Goal: Task Accomplishment & Management: Complete application form

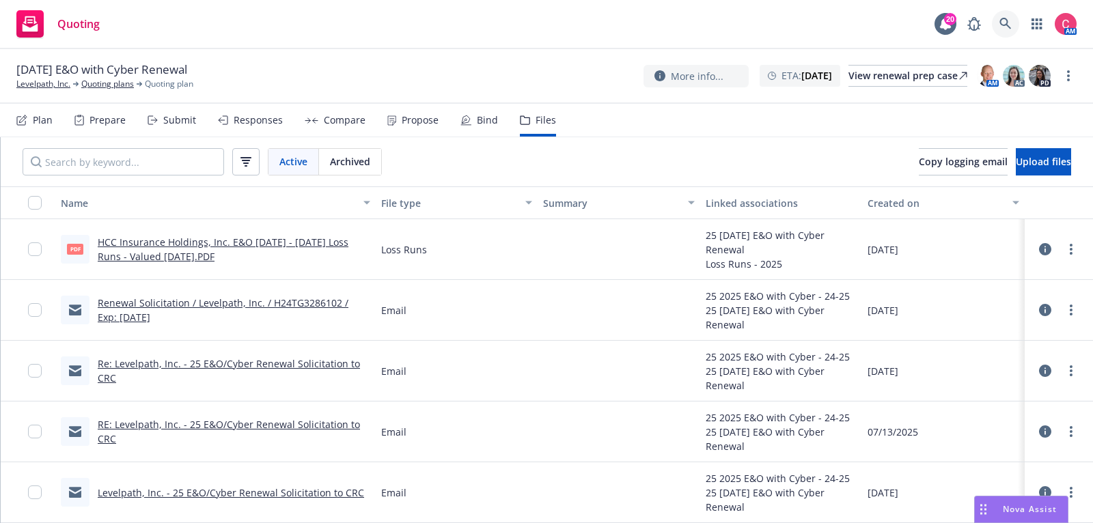
click at [1005, 23] on icon at bounding box center [1006, 24] width 12 height 12
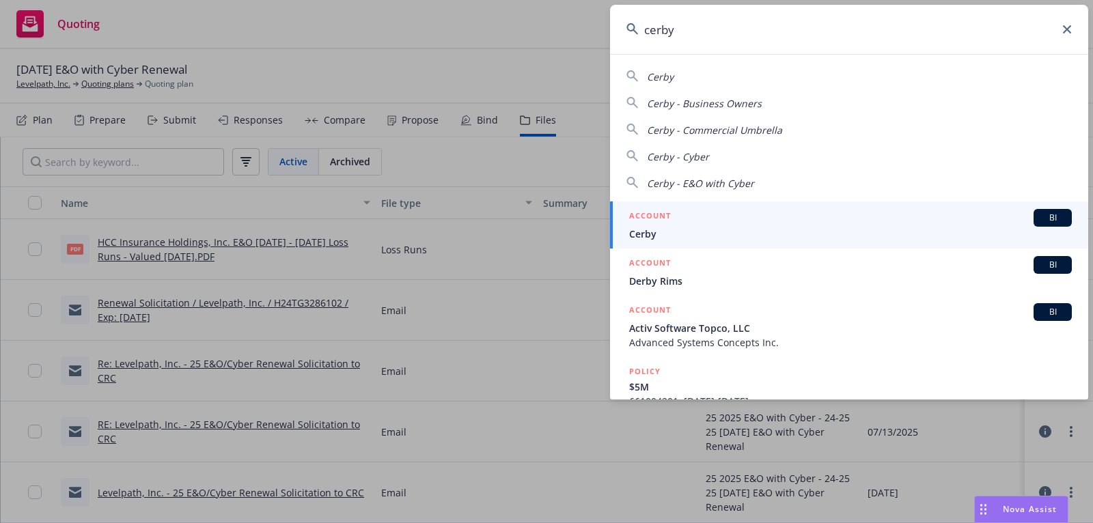
type input "cerby"
click at [877, 222] on div "ACCOUNT BI" at bounding box center [850, 218] width 443 height 18
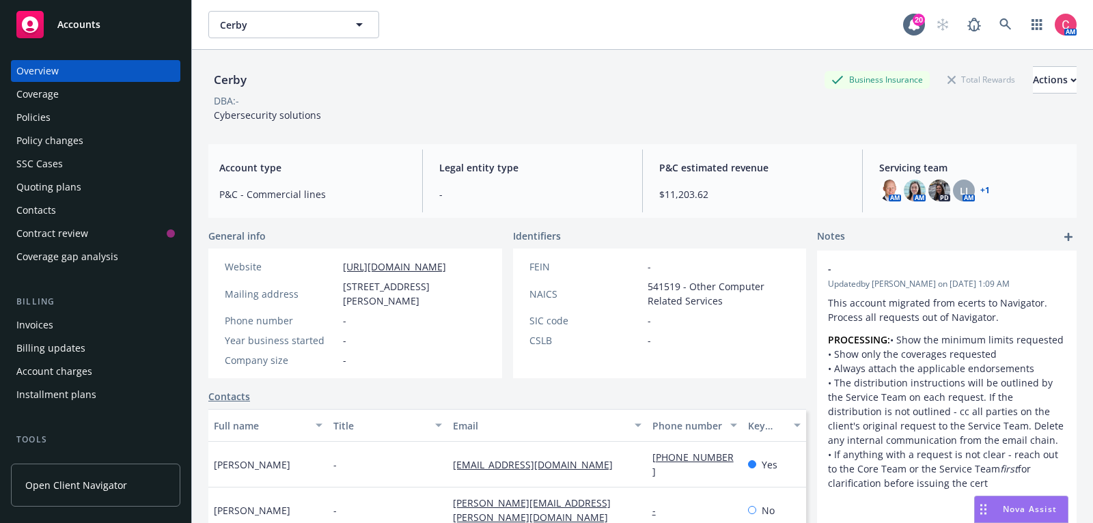
click at [55, 119] on div "Policies" at bounding box center [95, 118] width 159 height 22
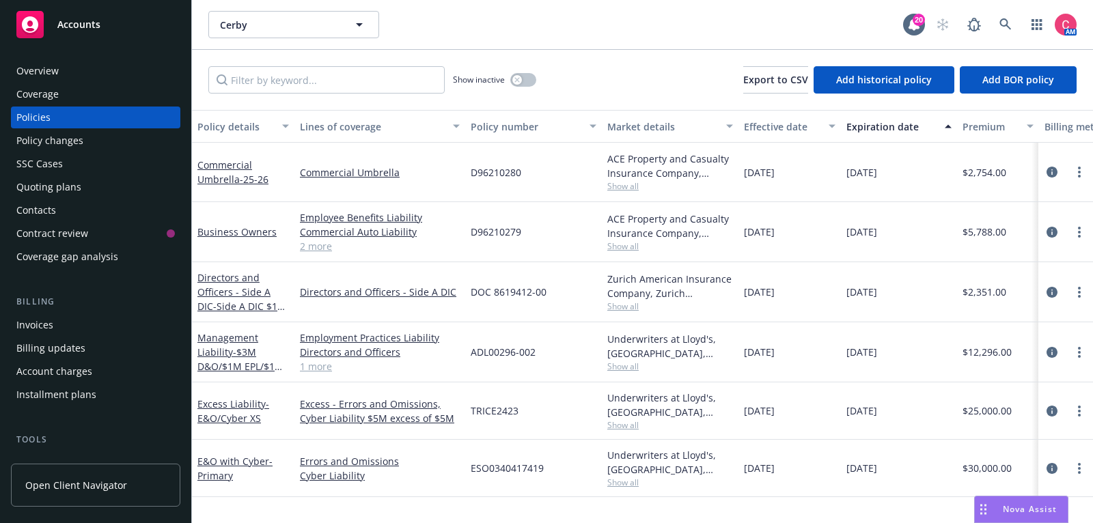
click at [482, 233] on span "D96210279" at bounding box center [496, 232] width 51 height 14
drag, startPoint x: 476, startPoint y: 232, endPoint x: 534, endPoint y: 234, distance: 57.5
click at [534, 234] on div "D96210279" at bounding box center [533, 232] width 137 height 60
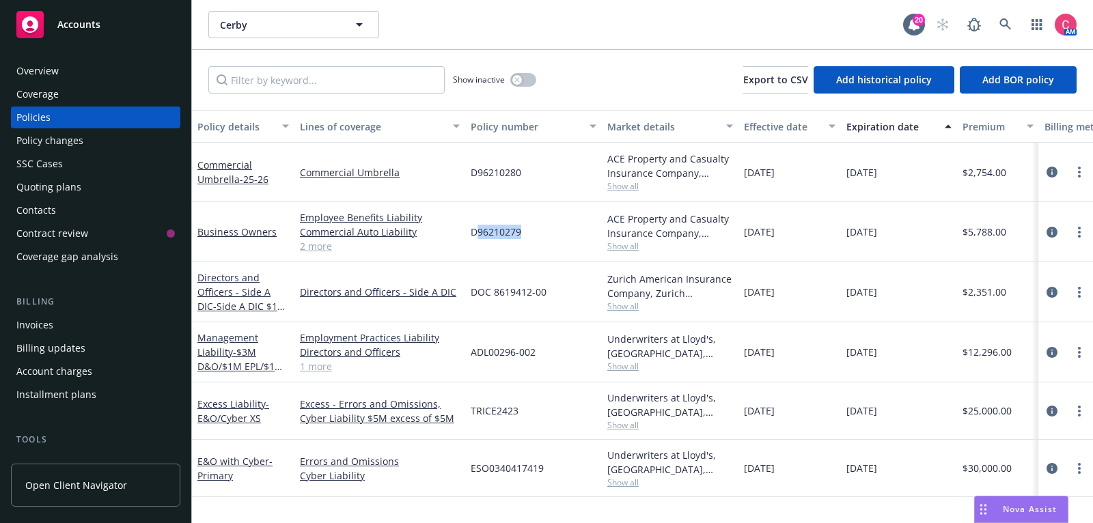
copy span "96210279"
click at [124, 61] on div "Overview" at bounding box center [95, 71] width 159 height 22
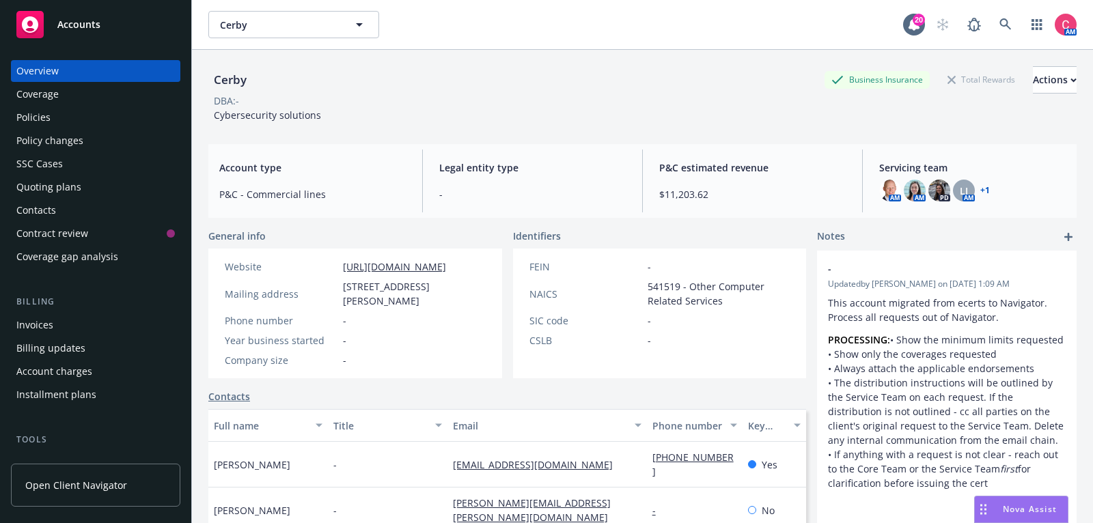
click at [223, 74] on div "Cerby" at bounding box center [230, 80] width 44 height 18
copy div "Cerby"
click at [105, 122] on div "Policies" at bounding box center [95, 118] width 159 height 22
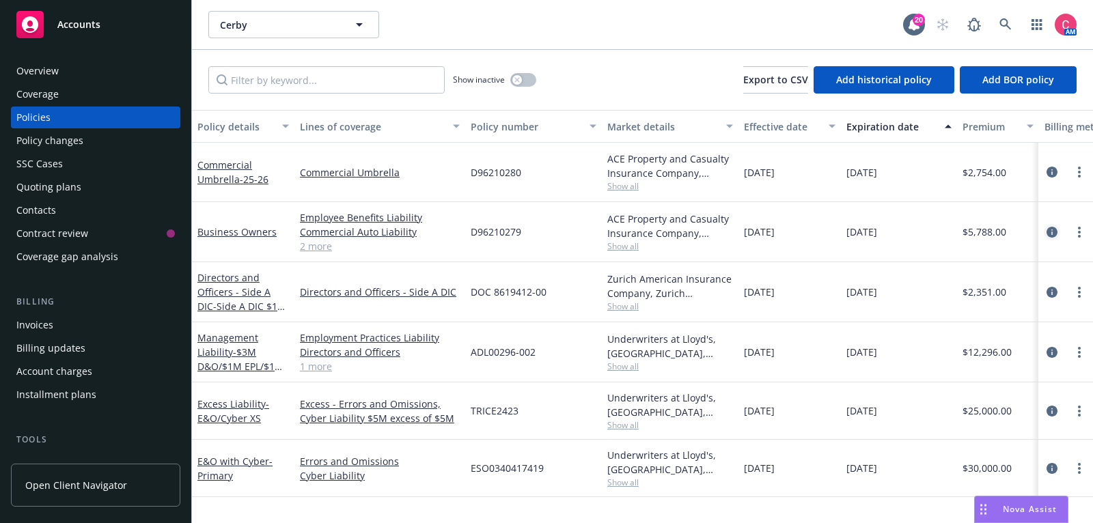
click at [1053, 228] on icon "circleInformation" at bounding box center [1052, 232] width 11 height 11
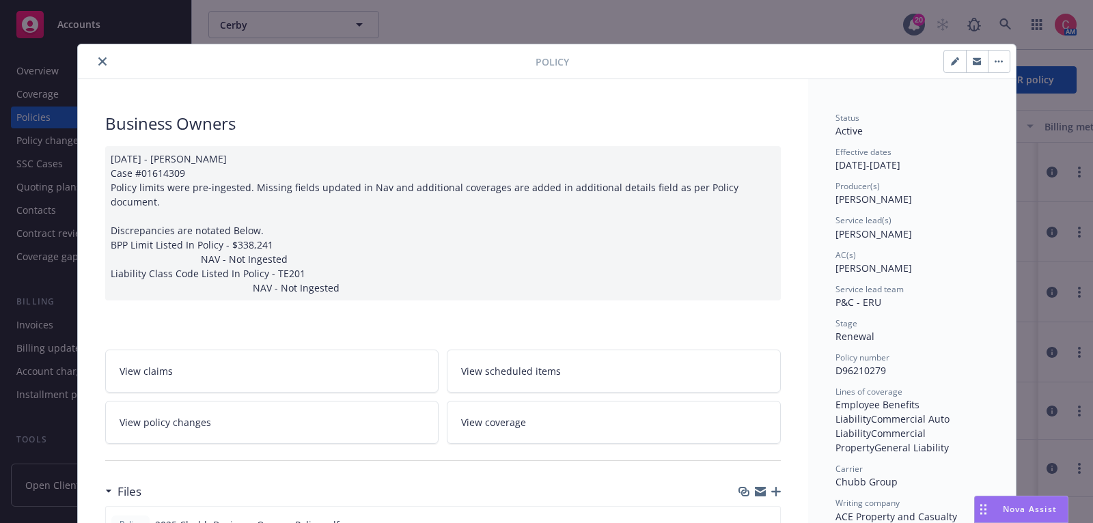
click at [326, 412] on link "View policy changes" at bounding box center [272, 422] width 334 height 43
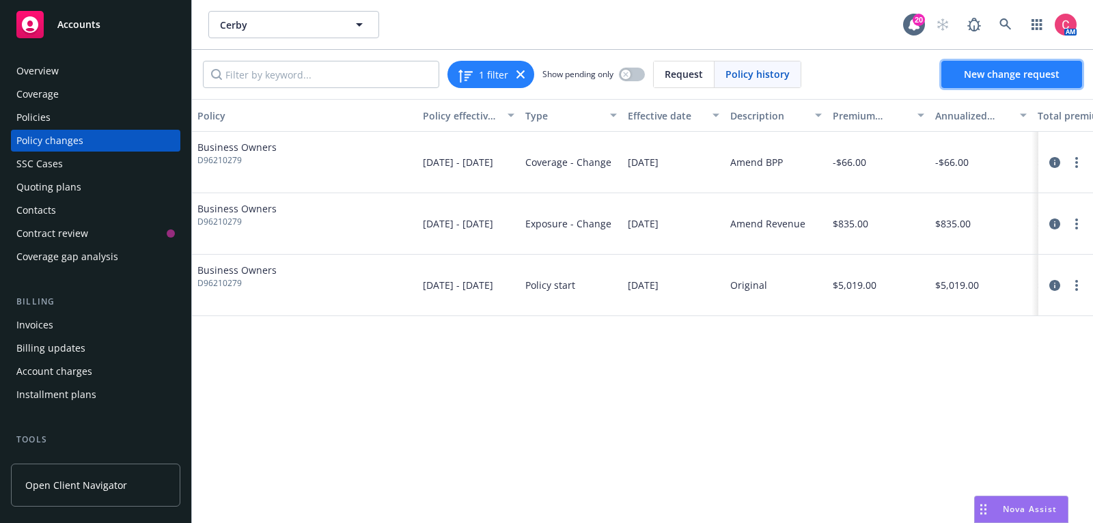
click at [977, 73] on span "New change request" at bounding box center [1012, 74] width 96 height 13
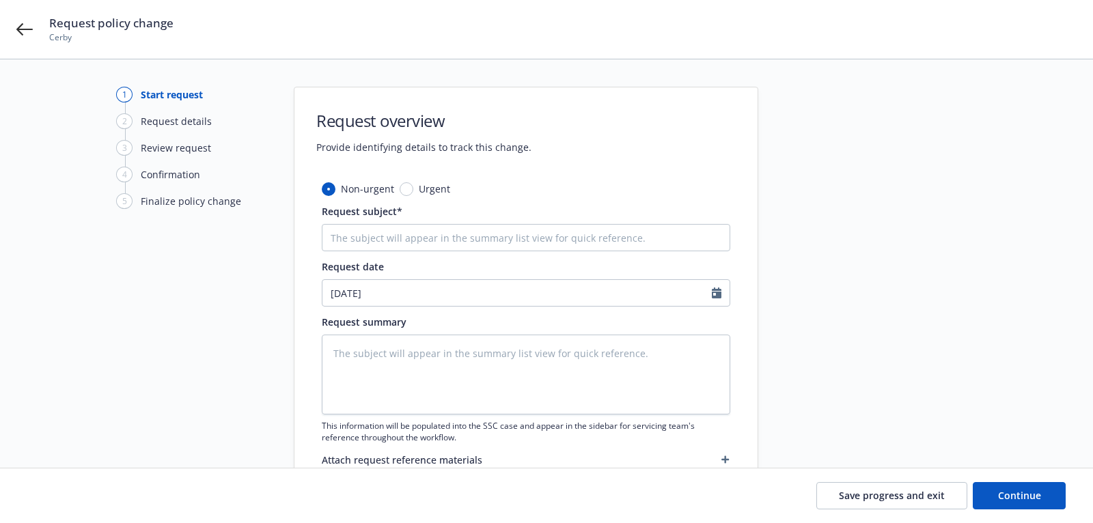
click at [427, 251] on div "Non-urgent Urgent Request subject* Request date [DATE] Request summary This inf…" at bounding box center [526, 335] width 409 height 306
click at [427, 243] on input "Request subject*" at bounding box center [526, 237] width 409 height 27
type textarea "x"
type input "2"
type textarea "x"
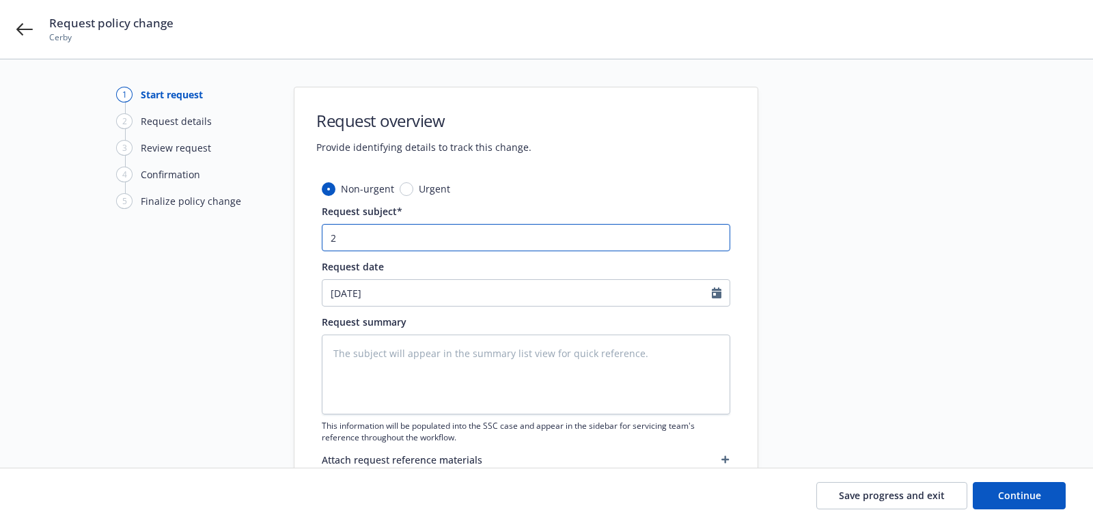
type input "25"
type textarea "x"
type input "25"
type textarea "x"
type input "25 B"
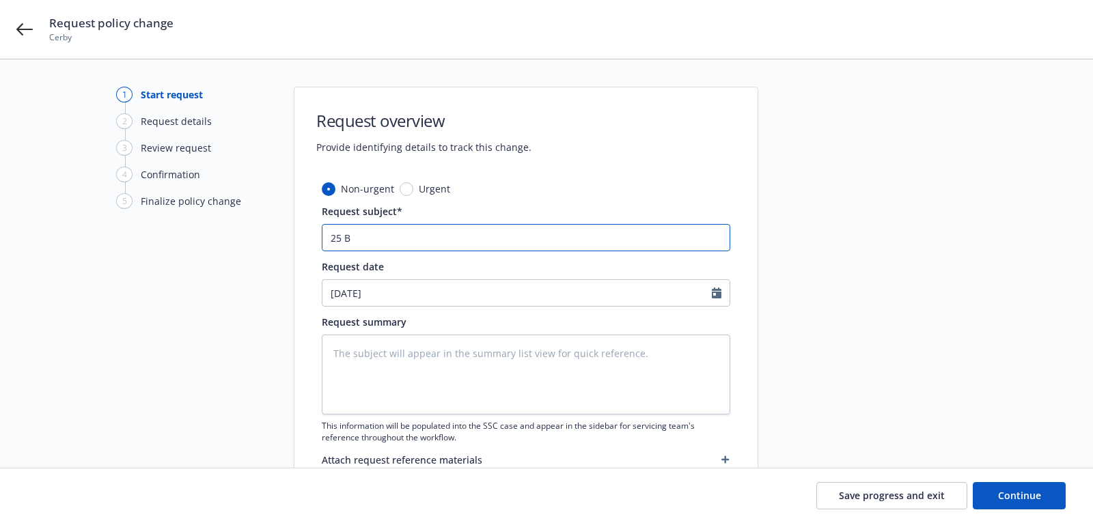
type textarea "x"
type input "25 BO"
type textarea "x"
type input "25 BOP"
type textarea "x"
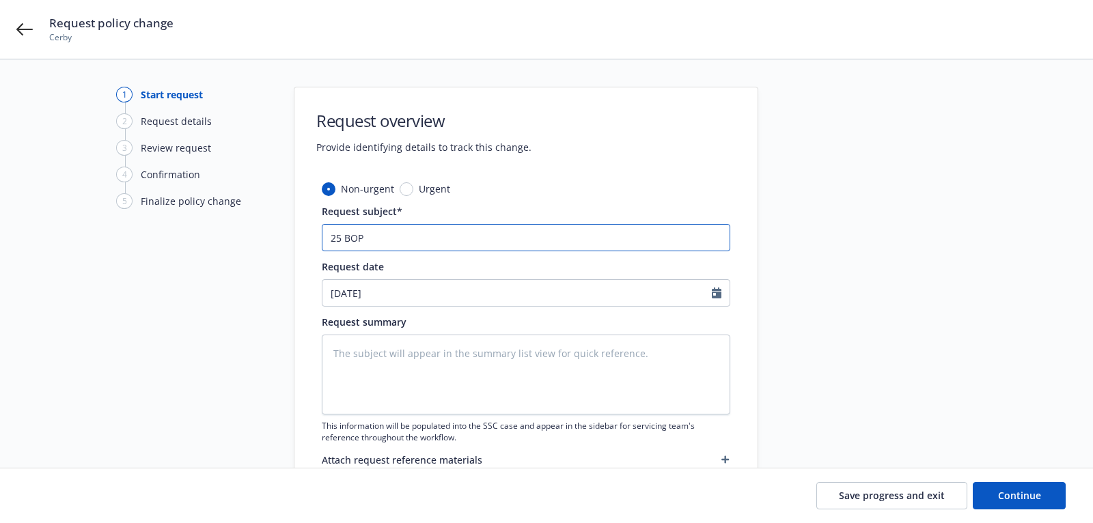
type input "25 BOP"
type textarea "x"
type input "25 BOP -"
type textarea "x"
type input "25 BOP - R"
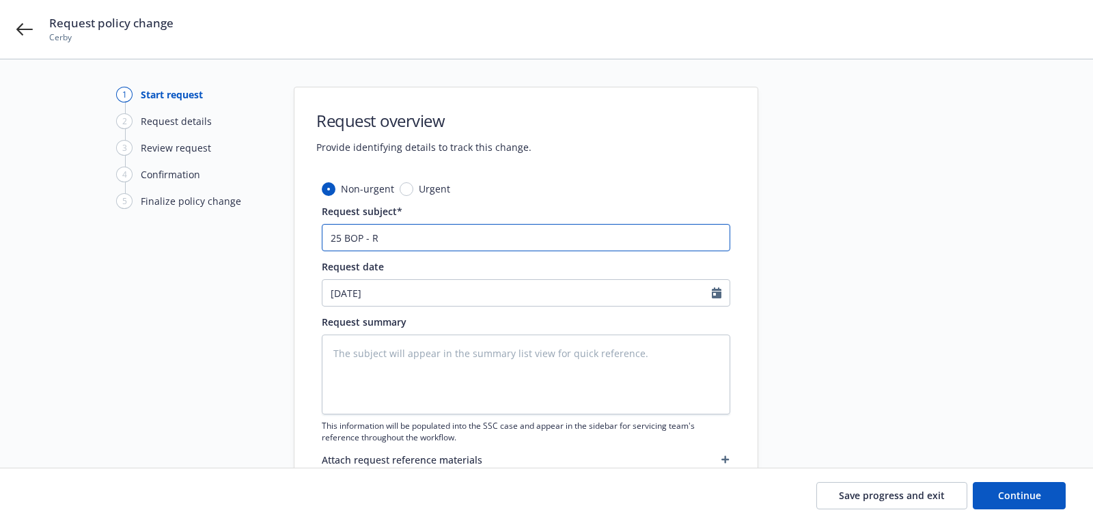
type textarea "x"
type input "25 BOP - Re"
type textarea "x"
type input "25 BOP - Req"
type textarea "x"
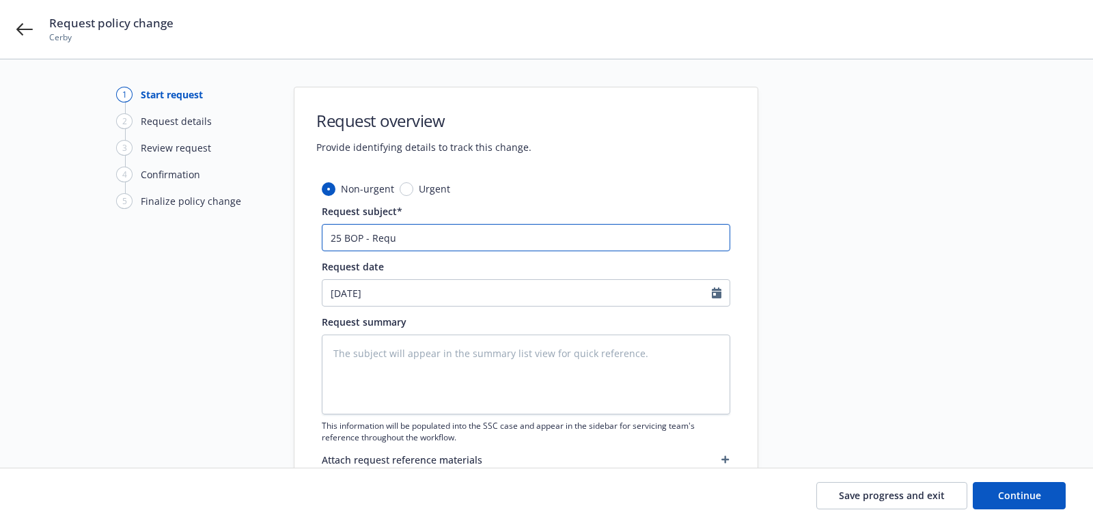
type input "25 BOP - Reque"
type textarea "x"
type input "25 BOP - Request"
type textarea "x"
type input "25 BOP - Request"
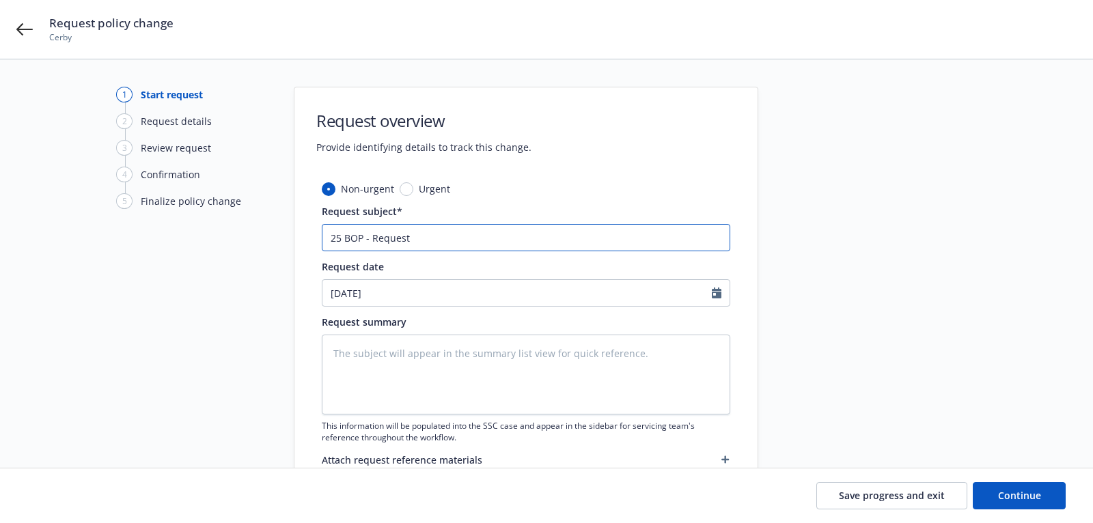
type textarea "x"
type input "25 BOP - Request t"
type textarea "x"
type input "25 BOP - Request to"
type textarea "x"
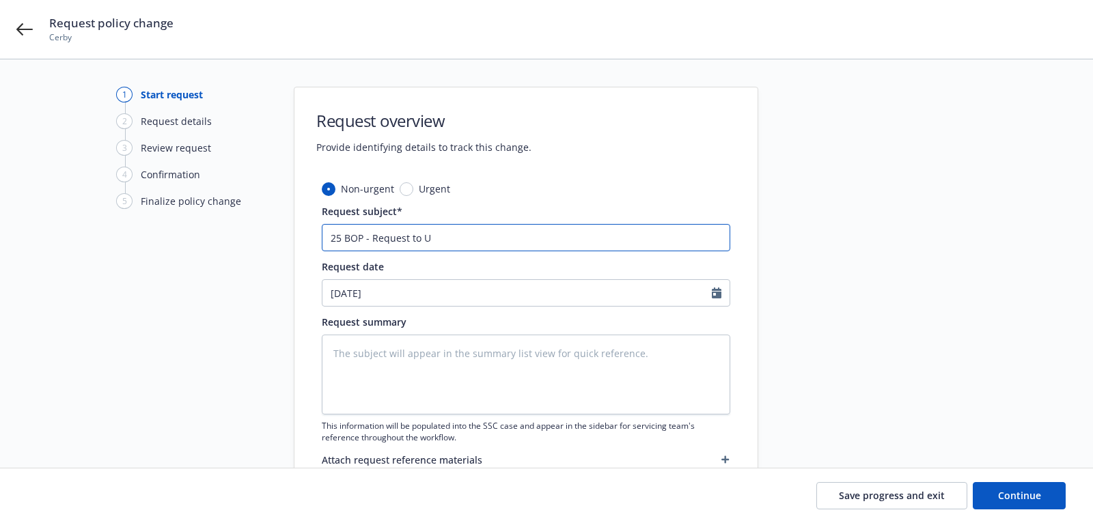
type input "25 BOP - Request to Up"
type textarea "x"
type input "25 BOP - Request to Upd"
type textarea "x"
type input "25 BOP - Request to Upda"
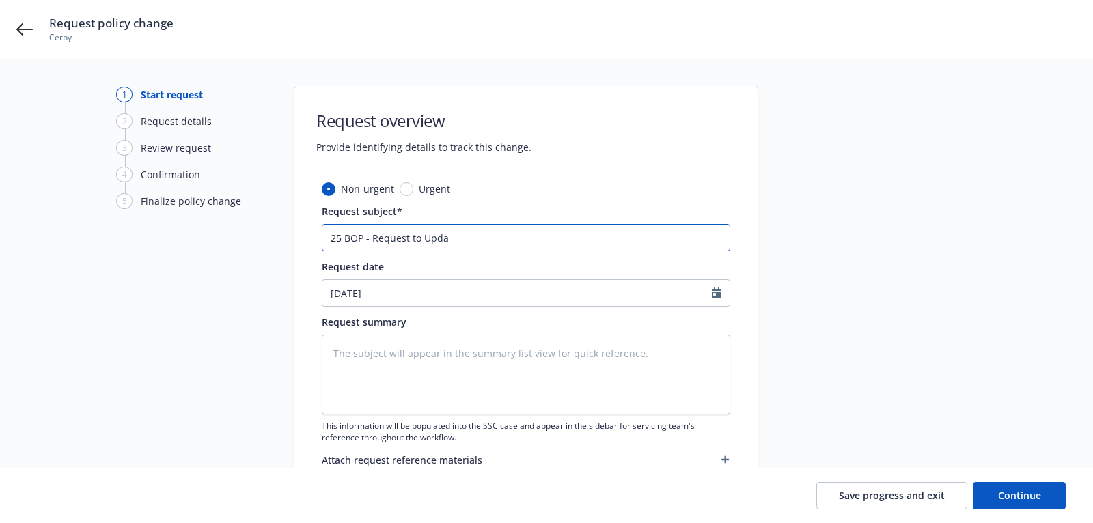
type textarea "x"
type input "25 BOP - Request to Updat"
type textarea "x"
type input "25 BOP - Request to Update"
type textarea "x"
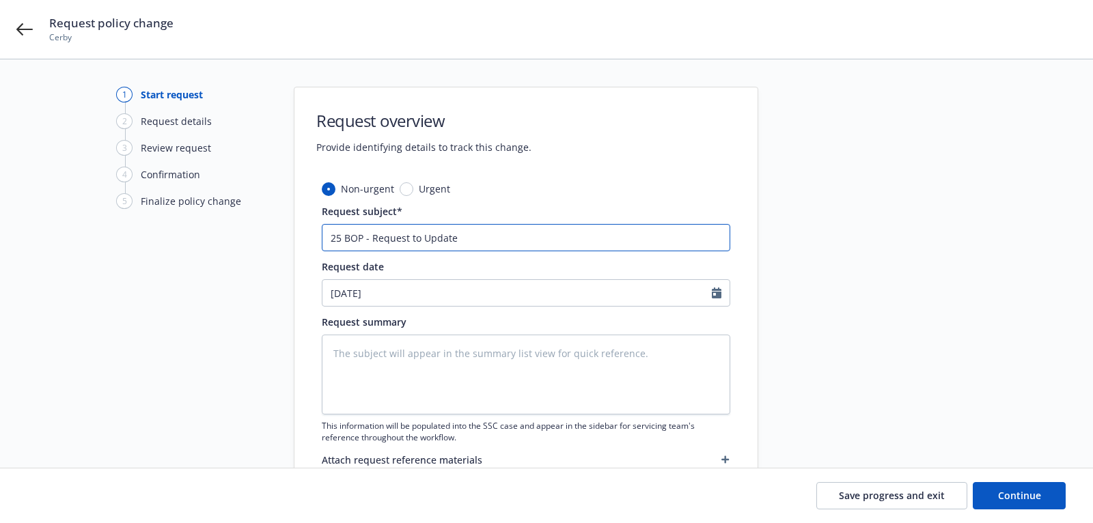
type input "25 BOP - Request to Update"
type textarea "x"
type input "25 BOP - Request to Update C"
type textarea "x"
type input "25 BOP - Request to Update Ce"
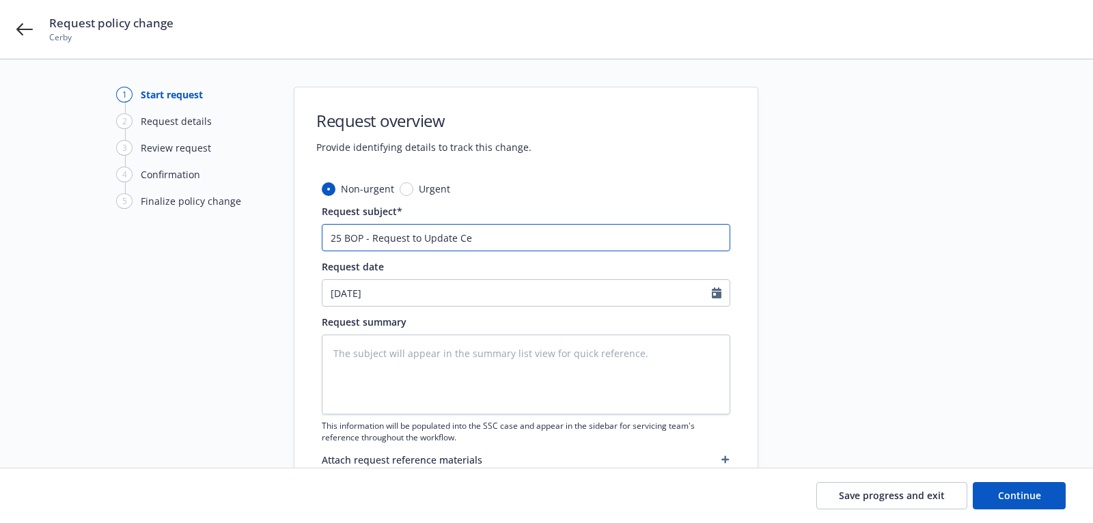
type textarea "x"
type input "25 BOP - Request to Update Cer"
type textarea "x"
type input "25 BOP - Request to Update Cert"
type textarea "x"
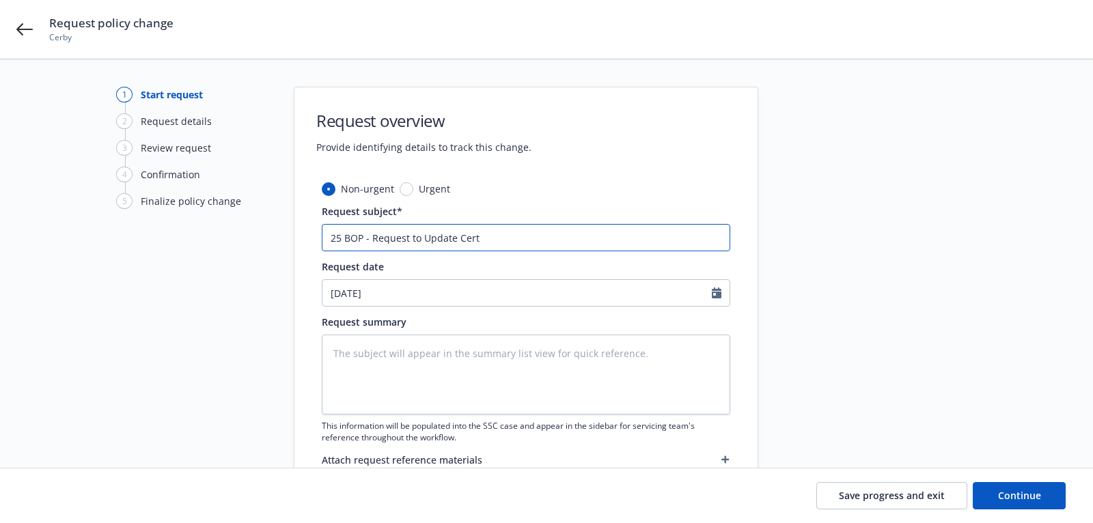
type input "25 BOP - Request to Update Cert"
type textarea "x"
type input "25 BOP - Request to Update Cert H"
type textarea "x"
type input "25 BOP - Request to Update Cert Ho"
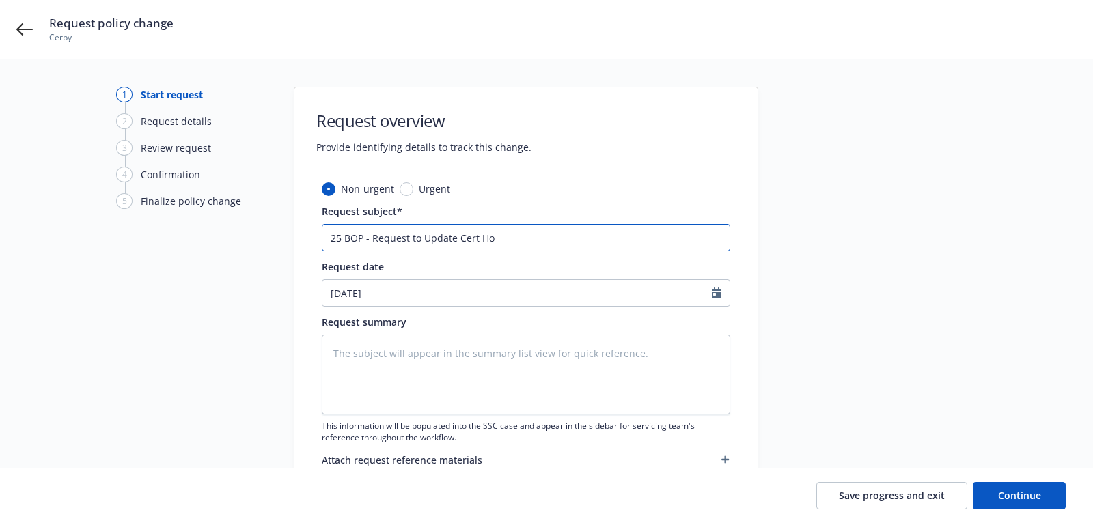
type textarea "x"
type input "25 BOP - Request to Update Cert Hol"
type textarea "x"
type input "25 BOP - Request to Update Cert Hold"
type textarea "x"
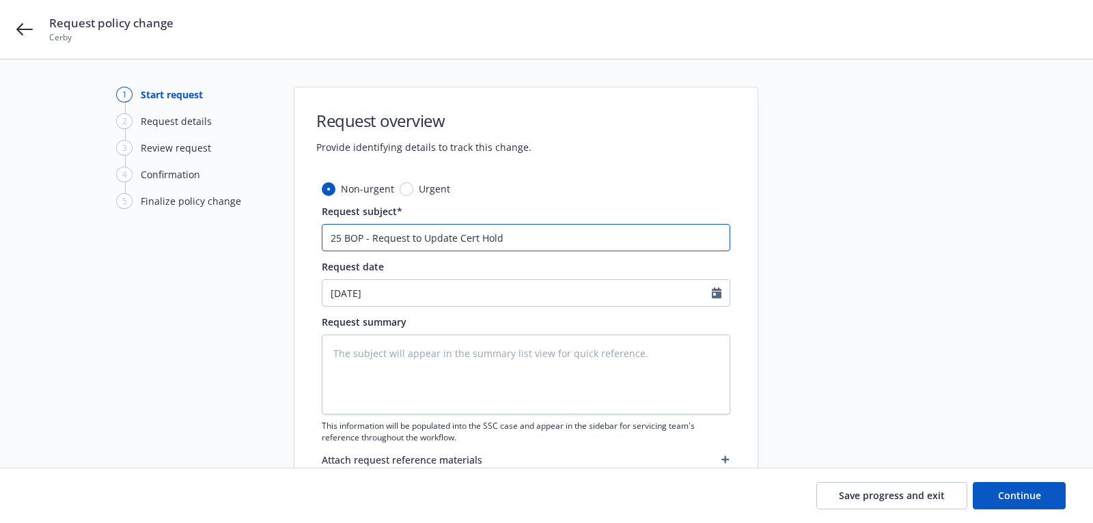
type input "25 BOP - Request to Update Cert Holde"
type textarea "x"
type input "25 BOP - Request to Update Cert Holder"
type textarea "x"
type input "25 BOP - Request to Update Cert Holder A"
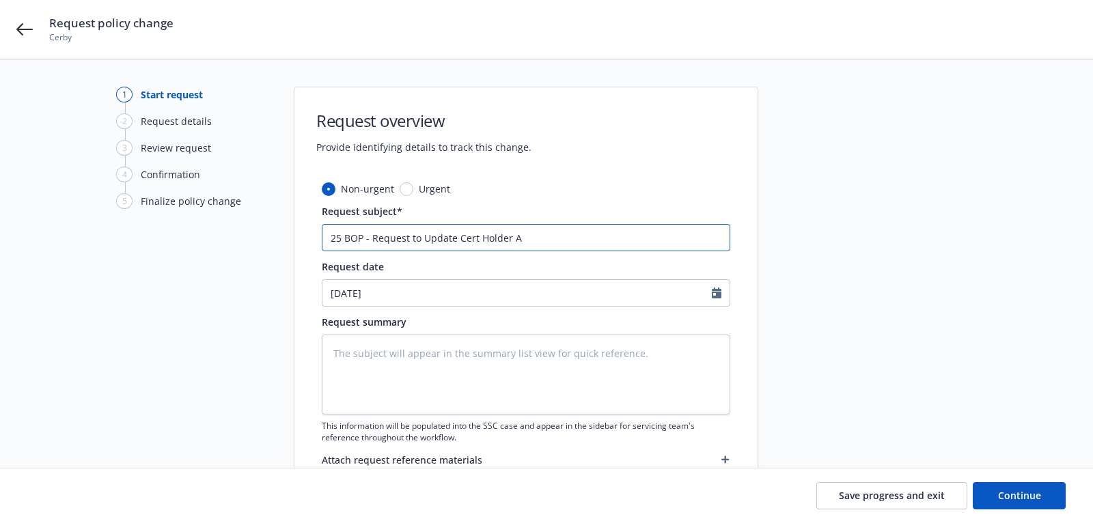
type textarea "x"
type input "25 BOP - Request to Update Cert Holder Ad"
type textarea "x"
type input "25 BOP - Request to Update Cert Holder Add"
type textarea "x"
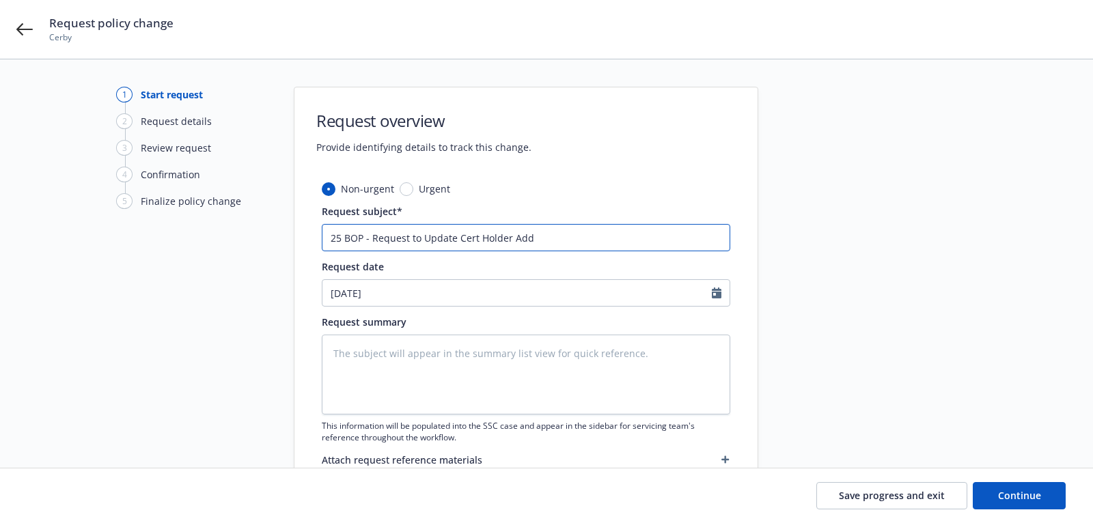
type input "25 BOP - Request to Update Cert Holder Addr"
type textarea "x"
type input "25 BOP - Request to Update Cert Holder Addre"
type textarea "x"
type input "25 BOP - Request to Update Cert Holder Addres"
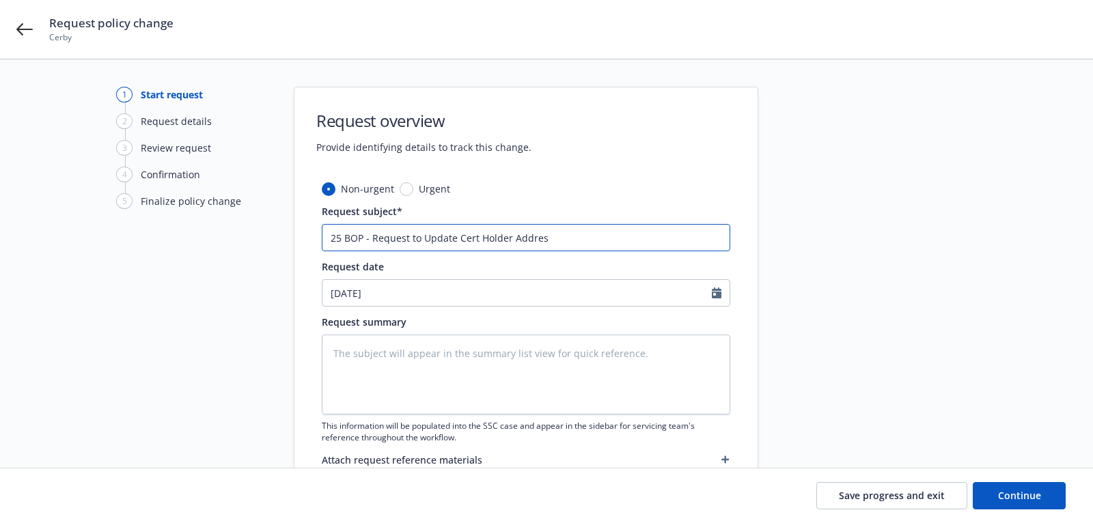
type textarea "x"
type input "25 BOP - Request to Update Cert Holder Address"
click at [423, 299] on input "[DATE]" at bounding box center [518, 293] width 390 height 26
select select "8"
click at [586, 360] on textarea at bounding box center [526, 375] width 409 height 80
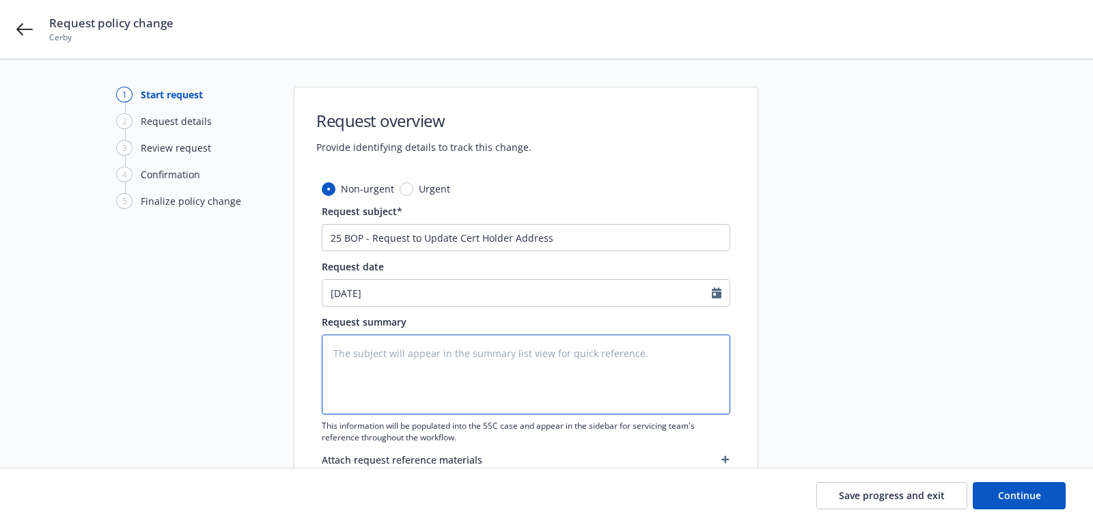
paste textarea "Effective [DATE], please update the cert holder address to the following: First…"
type textarea "x"
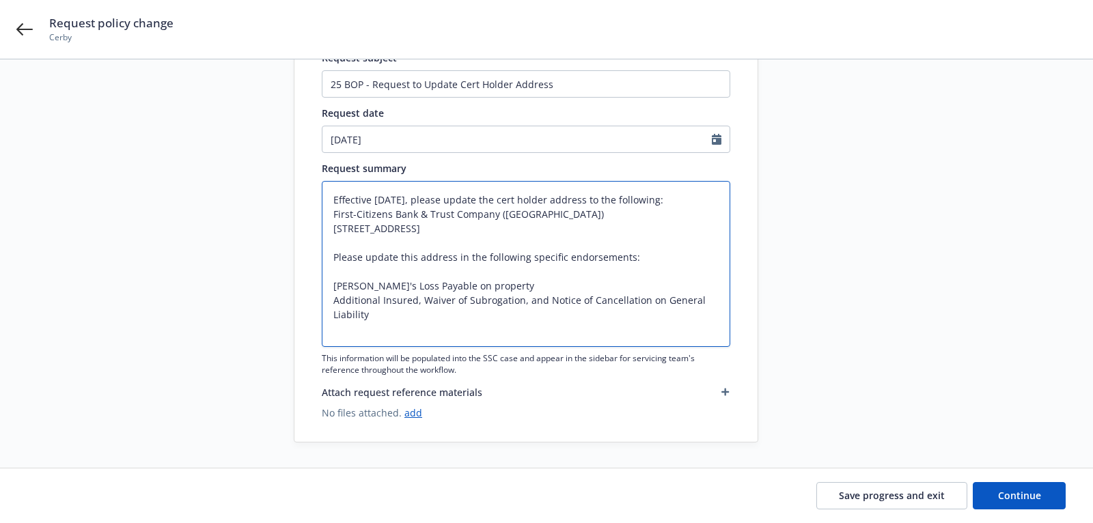
scroll to position [154, 0]
type textarea "Effective [DATE], please update the cert holder address to the following: First…"
click at [411, 415] on link "add" at bounding box center [414, 412] width 18 height 13
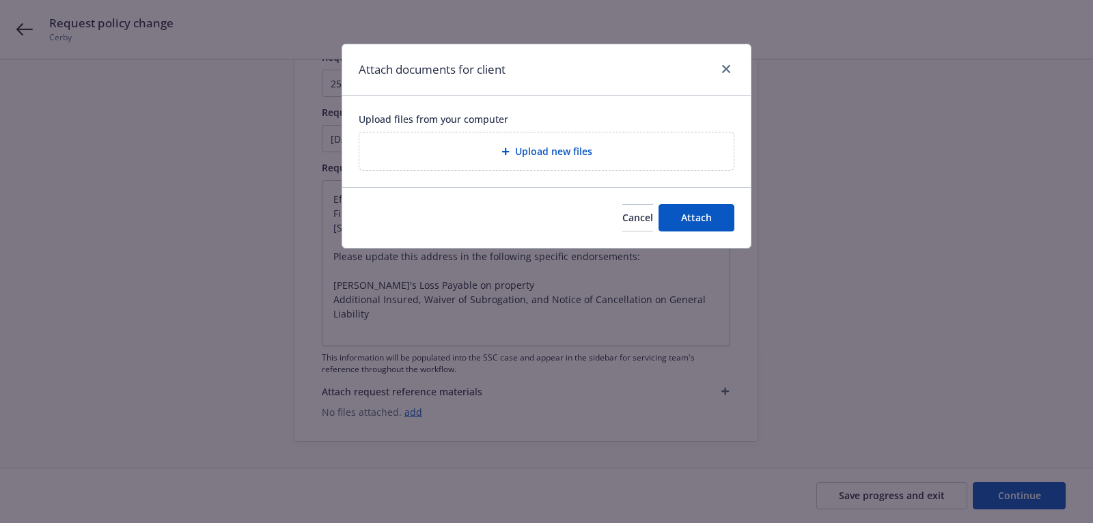
click at [488, 166] on div "Upload new files" at bounding box center [546, 152] width 374 height 38
type textarea "x"
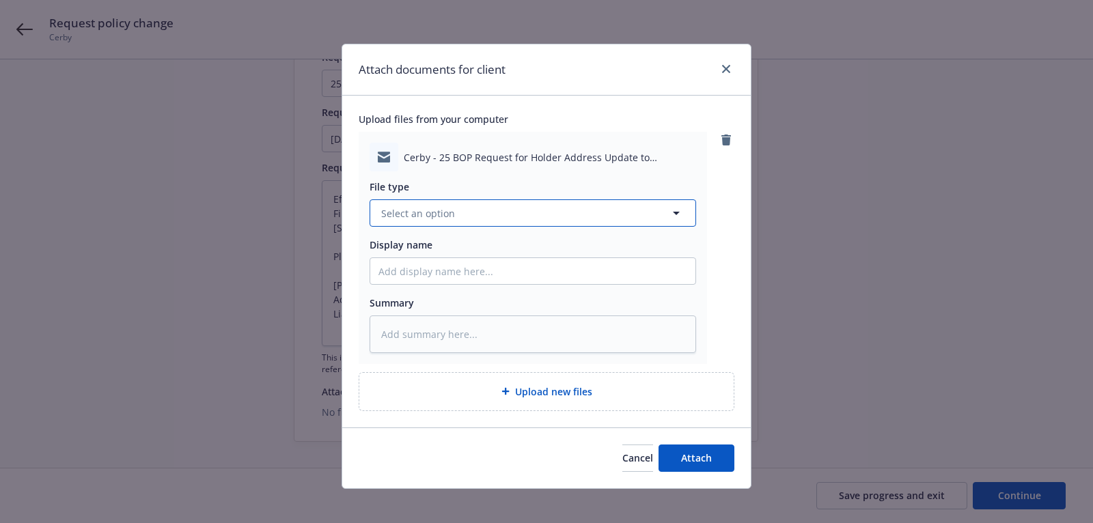
click at [614, 212] on button "Select an option" at bounding box center [533, 213] width 327 height 27
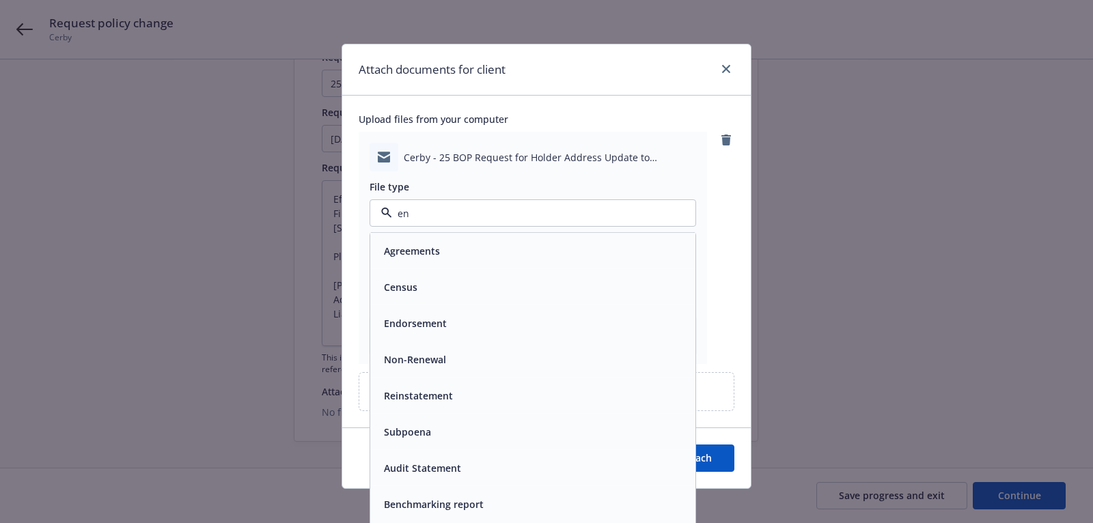
type input "e"
type input "ema"
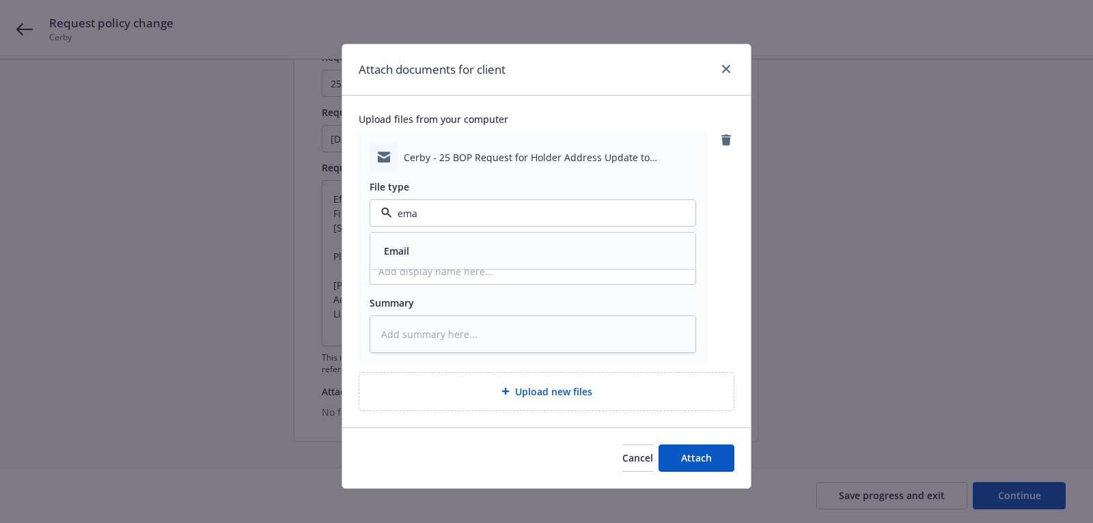
click at [600, 248] on div "Email" at bounding box center [533, 251] width 309 height 20
click at [685, 461] on span "Attach" at bounding box center [696, 458] width 31 height 13
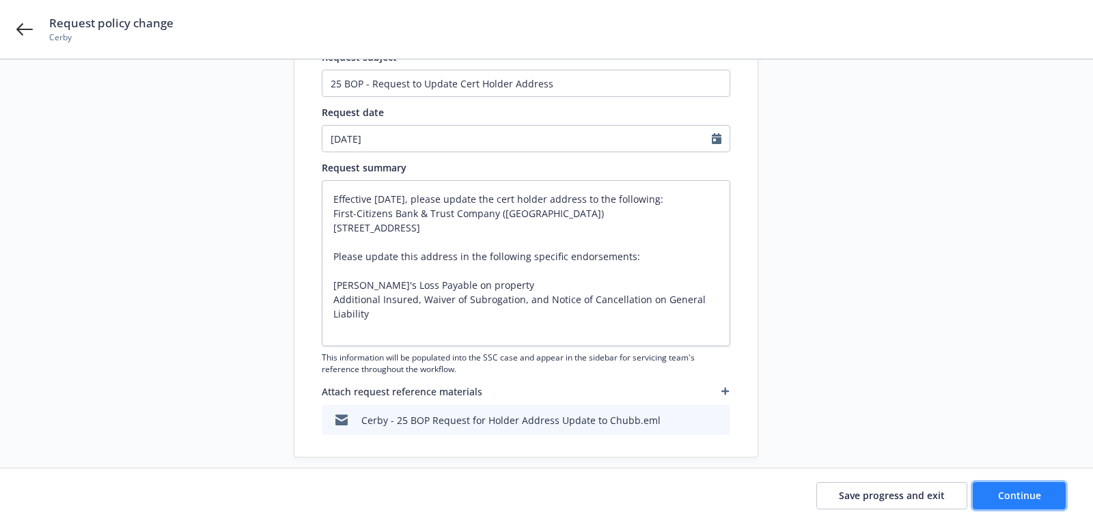
click at [1049, 504] on button "Continue" at bounding box center [1019, 495] width 93 height 27
type textarea "x"
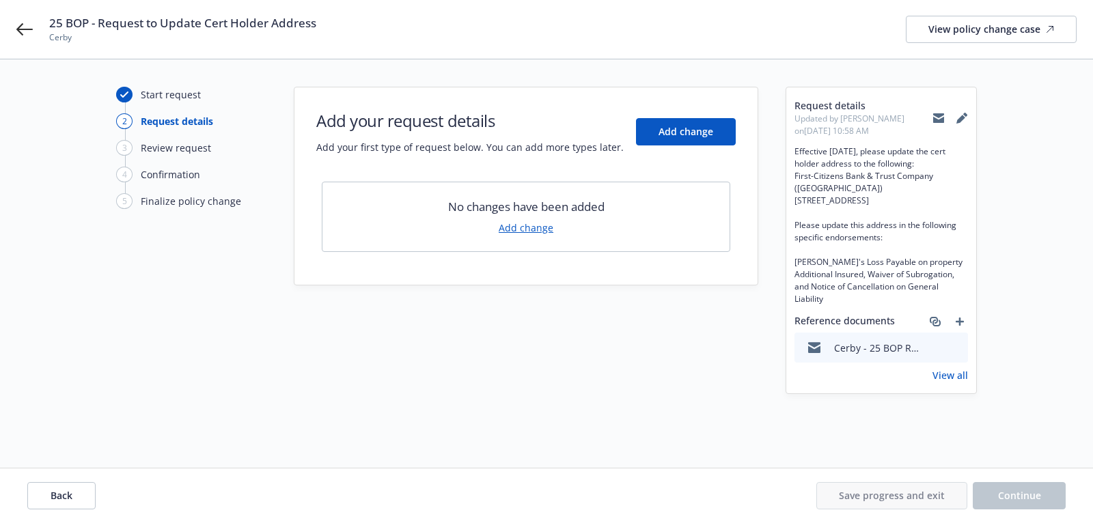
click at [534, 230] on link "Add change" at bounding box center [526, 228] width 55 height 14
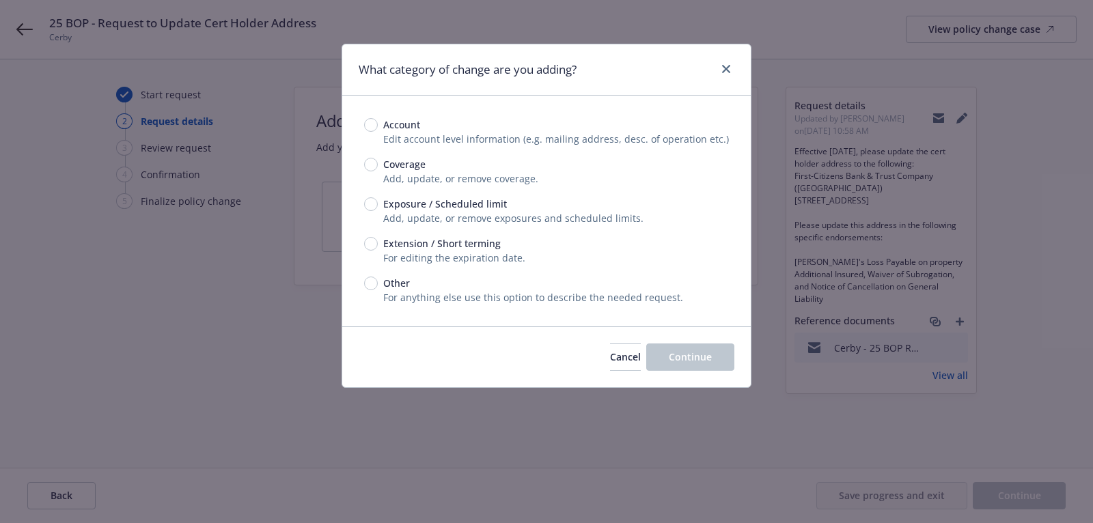
click at [378, 200] on span "Exposure / Scheduled limit" at bounding box center [442, 204] width 129 height 14
click at [378, 200] on input "Exposure / Scheduled limit" at bounding box center [371, 204] width 14 height 14
radio input "true"
click at [393, 163] on span "Coverage" at bounding box center [404, 164] width 42 height 14
click at [378, 163] on input "Coverage" at bounding box center [371, 165] width 14 height 14
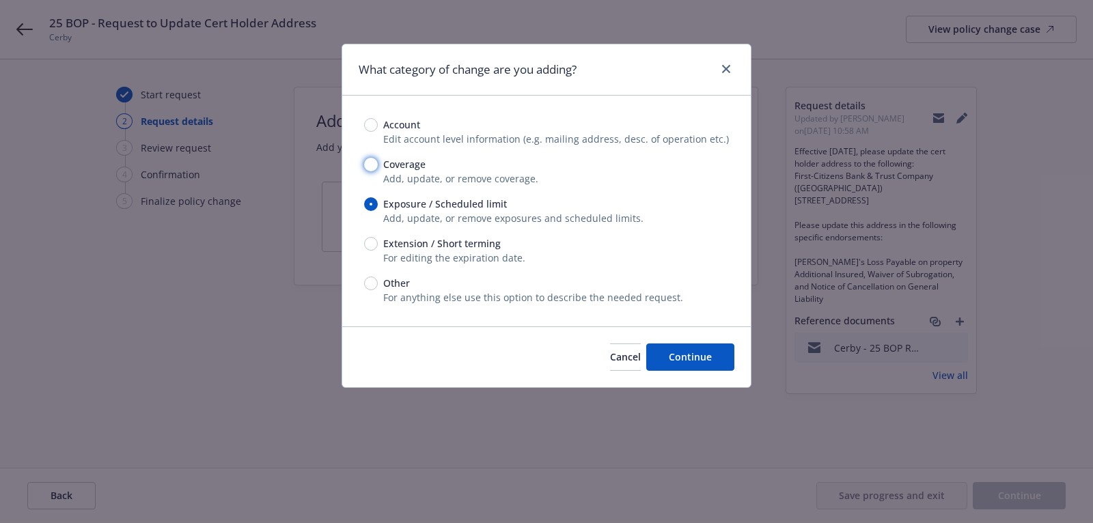
radio input "true"
click at [725, 368] on button "Continue" at bounding box center [690, 357] width 88 height 27
type textarea "x"
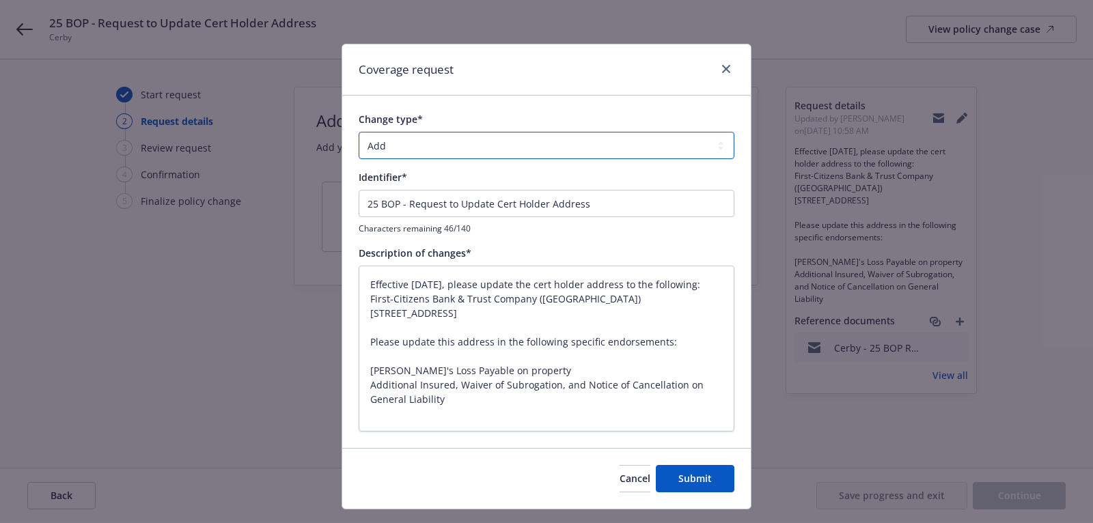
click at [513, 146] on select "Add Audit Change Remove" at bounding box center [547, 145] width 376 height 27
select select "CHANGE"
click at [359, 132] on select "Add Audit Change Remove" at bounding box center [547, 145] width 376 height 27
click at [687, 475] on span "Submit" at bounding box center [695, 478] width 33 height 13
type textarea "x"
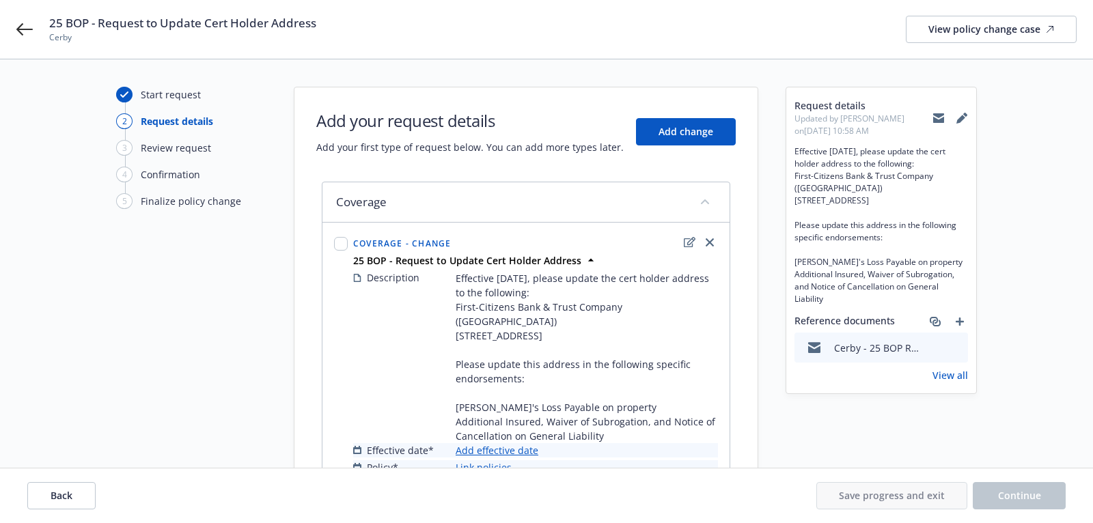
click at [536, 446] on div "Effective date* Add effective date" at bounding box center [535, 450] width 365 height 14
click at [522, 453] on link "Add effective date" at bounding box center [497, 450] width 83 height 14
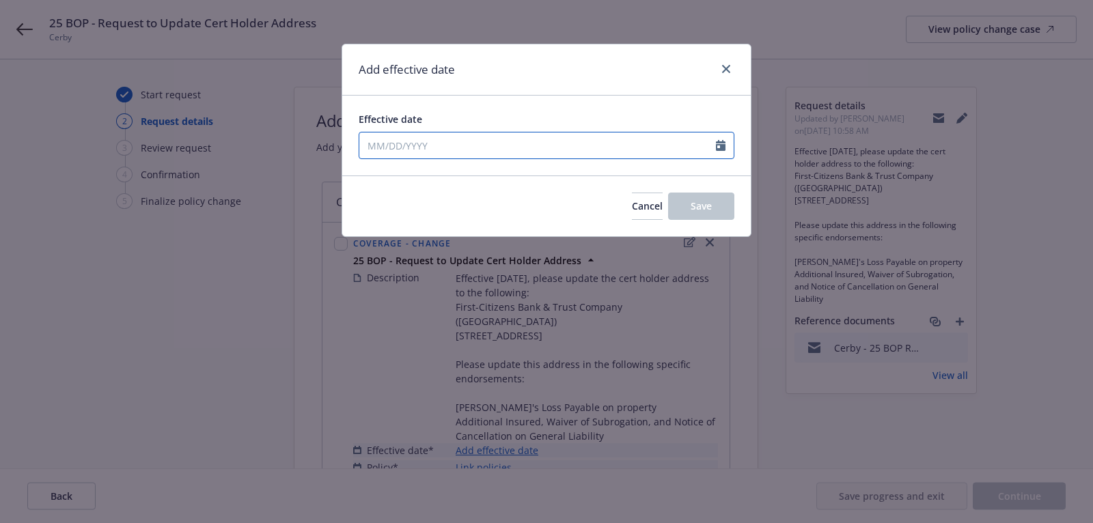
click at [517, 140] on input "Effective date" at bounding box center [537, 146] width 357 height 26
select select "8"
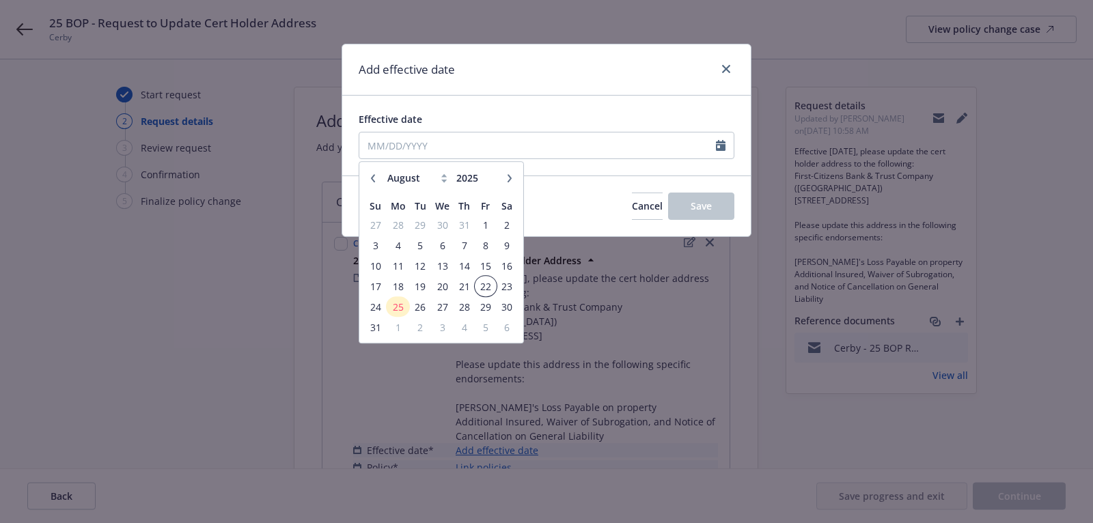
click at [486, 279] on span "22" at bounding box center [485, 286] width 18 height 17
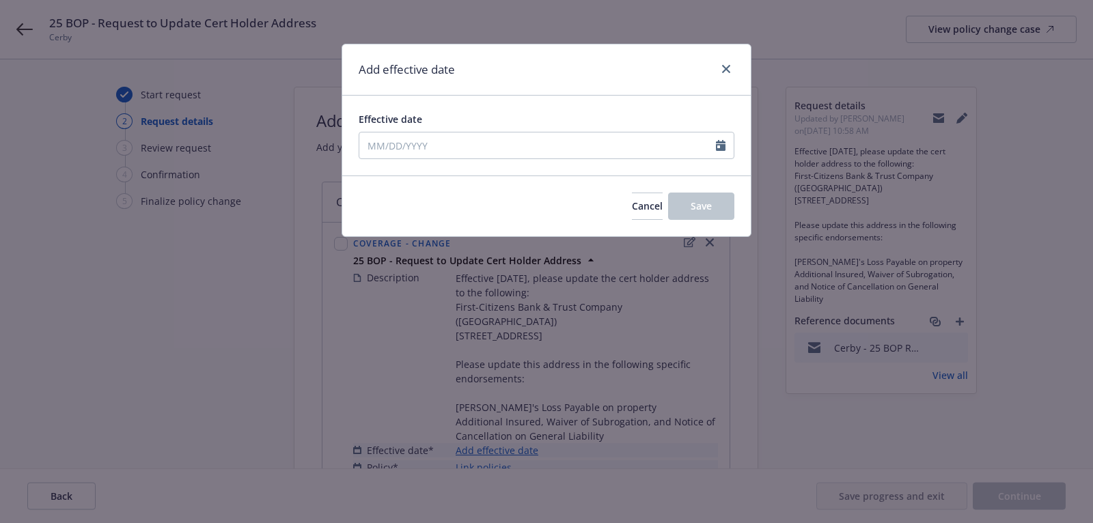
type input "08/22/2025"
click at [696, 201] on span "Save" at bounding box center [701, 206] width 21 height 13
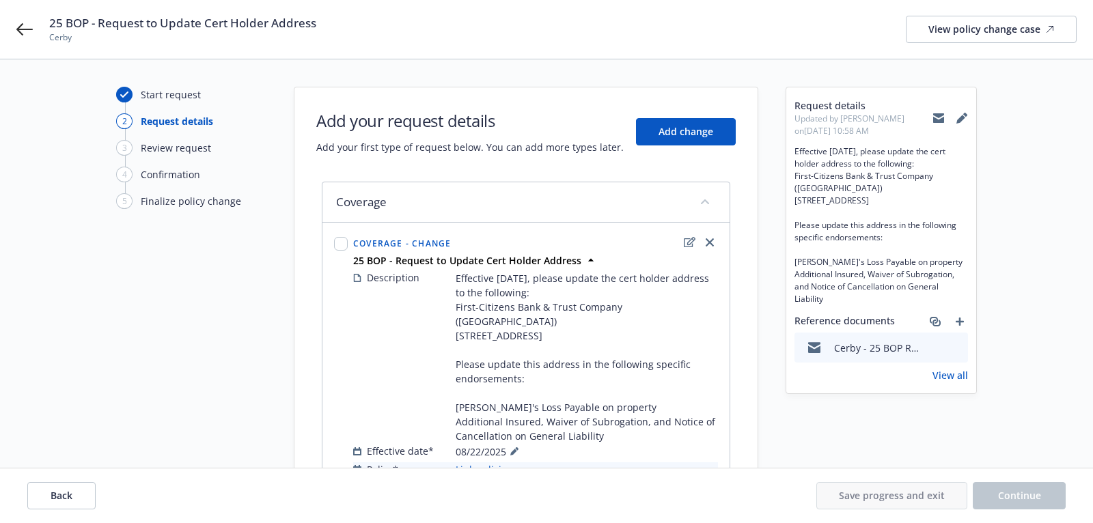
scroll to position [79, 0]
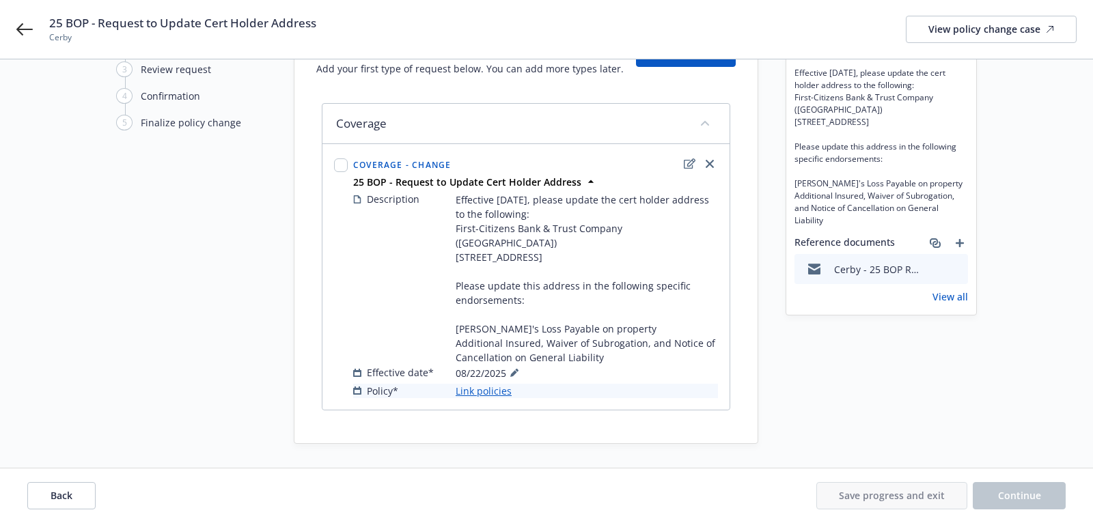
click at [484, 391] on link "Link policies" at bounding box center [484, 391] width 56 height 14
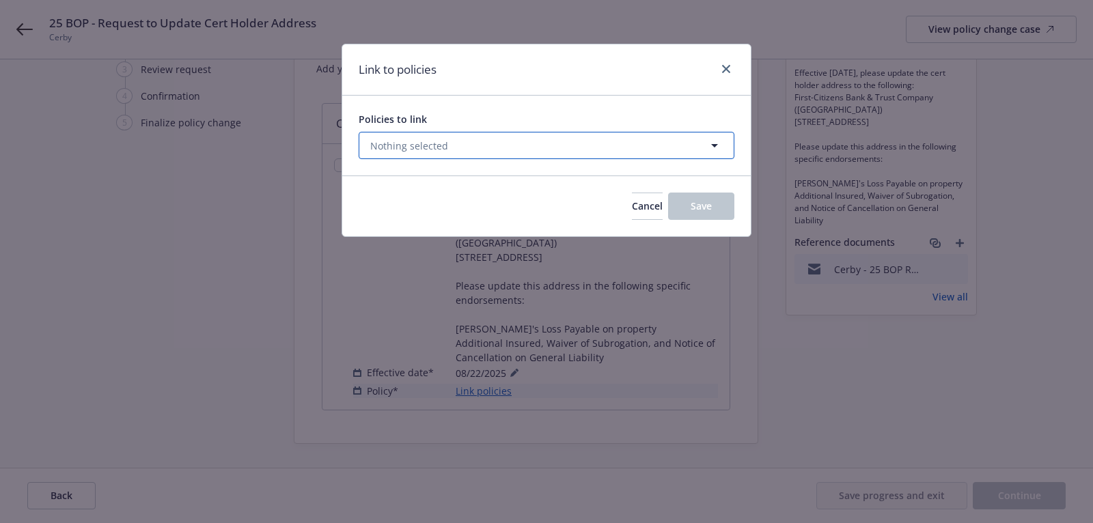
click at [517, 146] on button "Nothing selected" at bounding box center [547, 145] width 376 height 27
select select "ACTIVE"
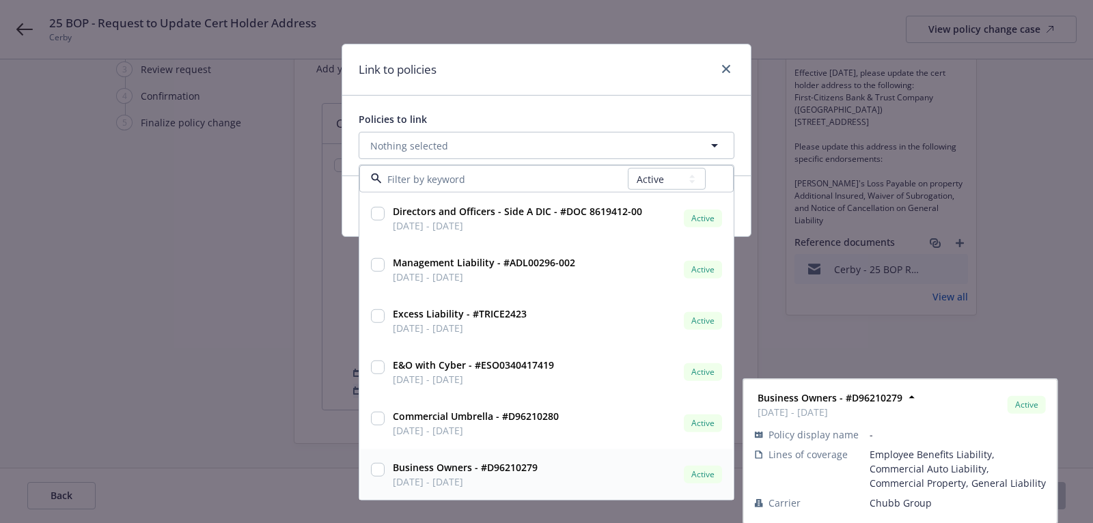
click at [374, 465] on input "checkbox" at bounding box center [378, 470] width 14 height 14
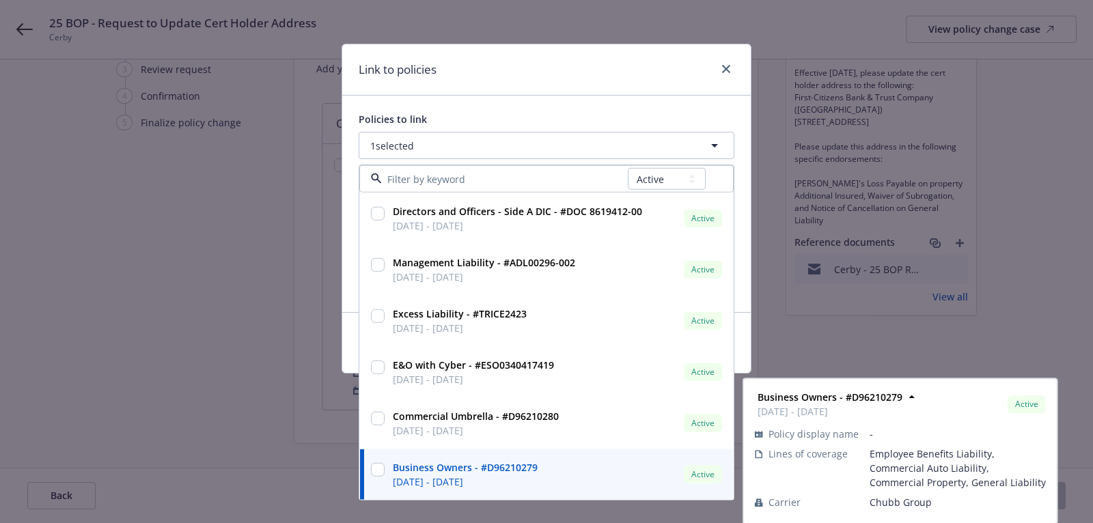
checkbox input "true"
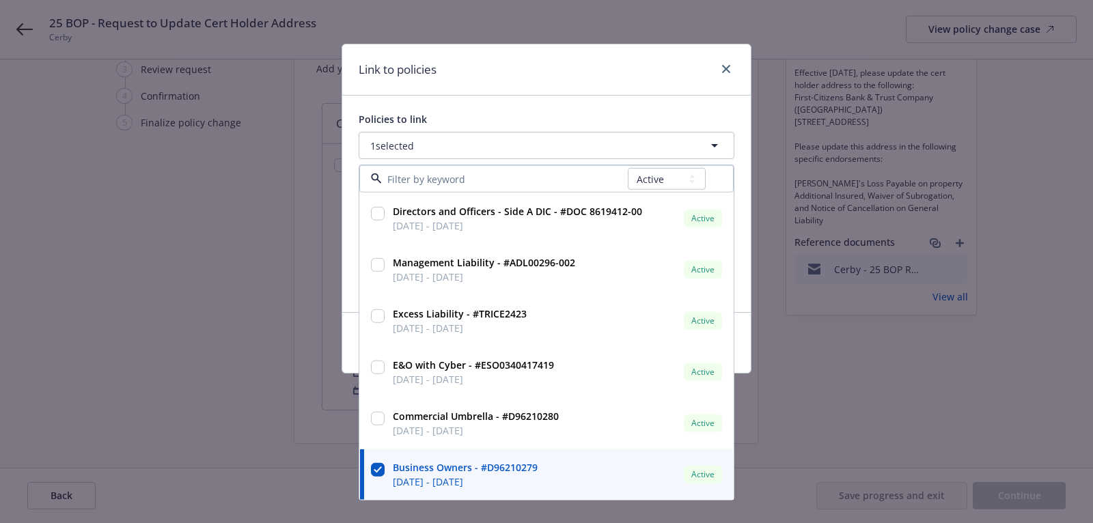
click at [543, 85] on div "Link to policies" at bounding box center [546, 69] width 409 height 51
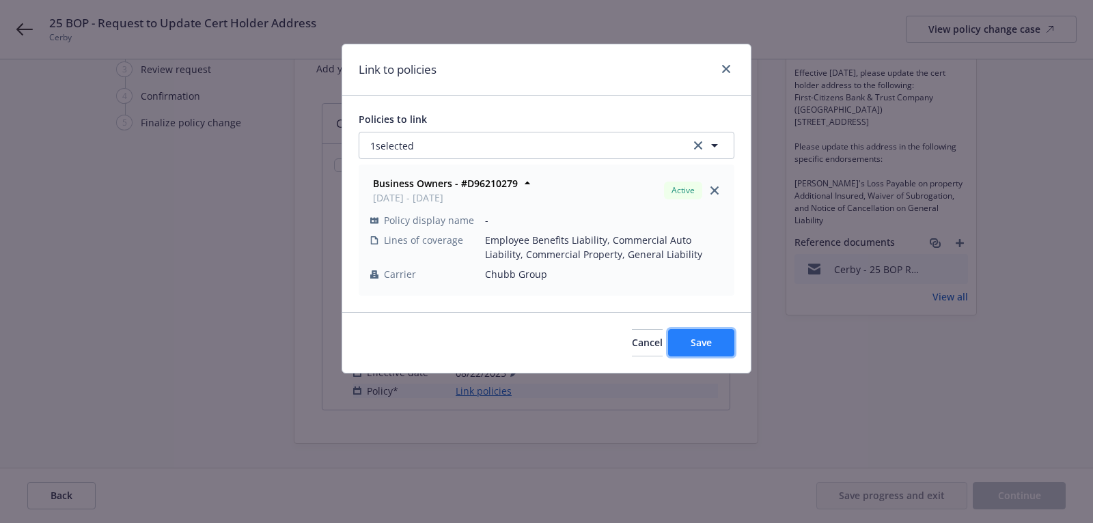
click at [686, 332] on button "Save" at bounding box center [701, 342] width 66 height 27
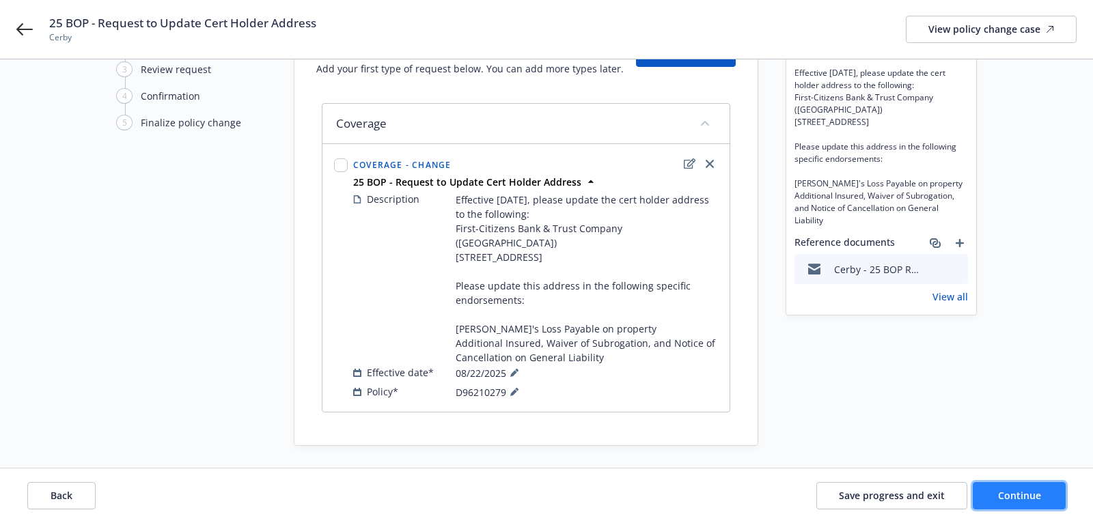
click at [980, 494] on button "Continue" at bounding box center [1019, 495] width 93 height 27
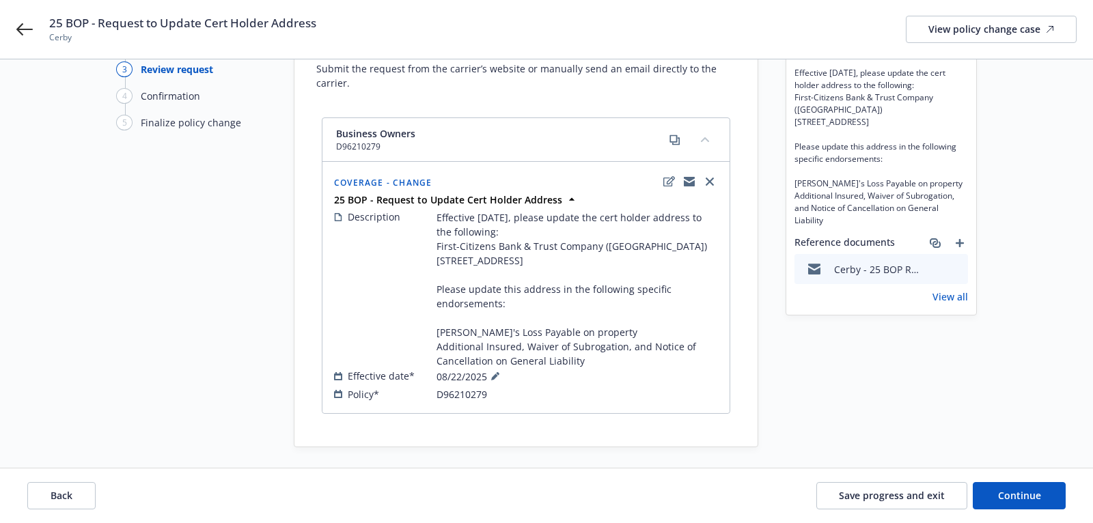
scroll to position [96, 0]
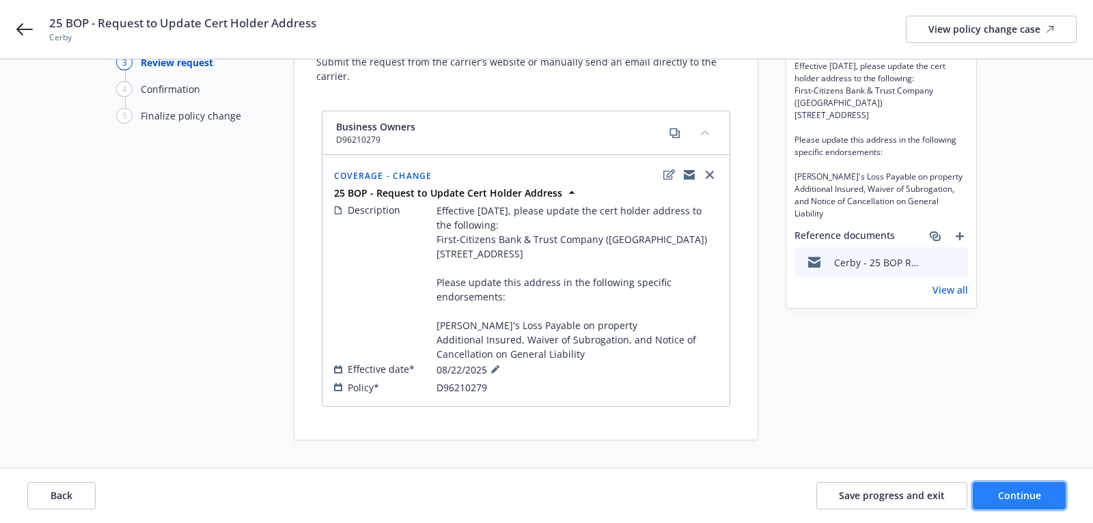
click at [1050, 504] on button "Continue" at bounding box center [1019, 495] width 93 height 27
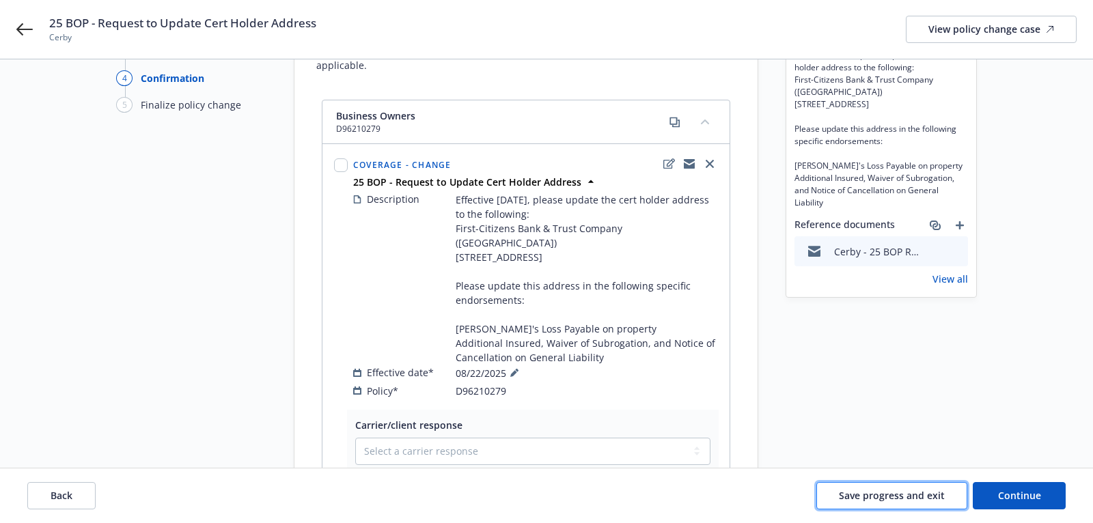
click at [901, 500] on span "Save progress and exit" at bounding box center [892, 495] width 106 height 13
